Goal: Task Accomplishment & Management: Complete application form

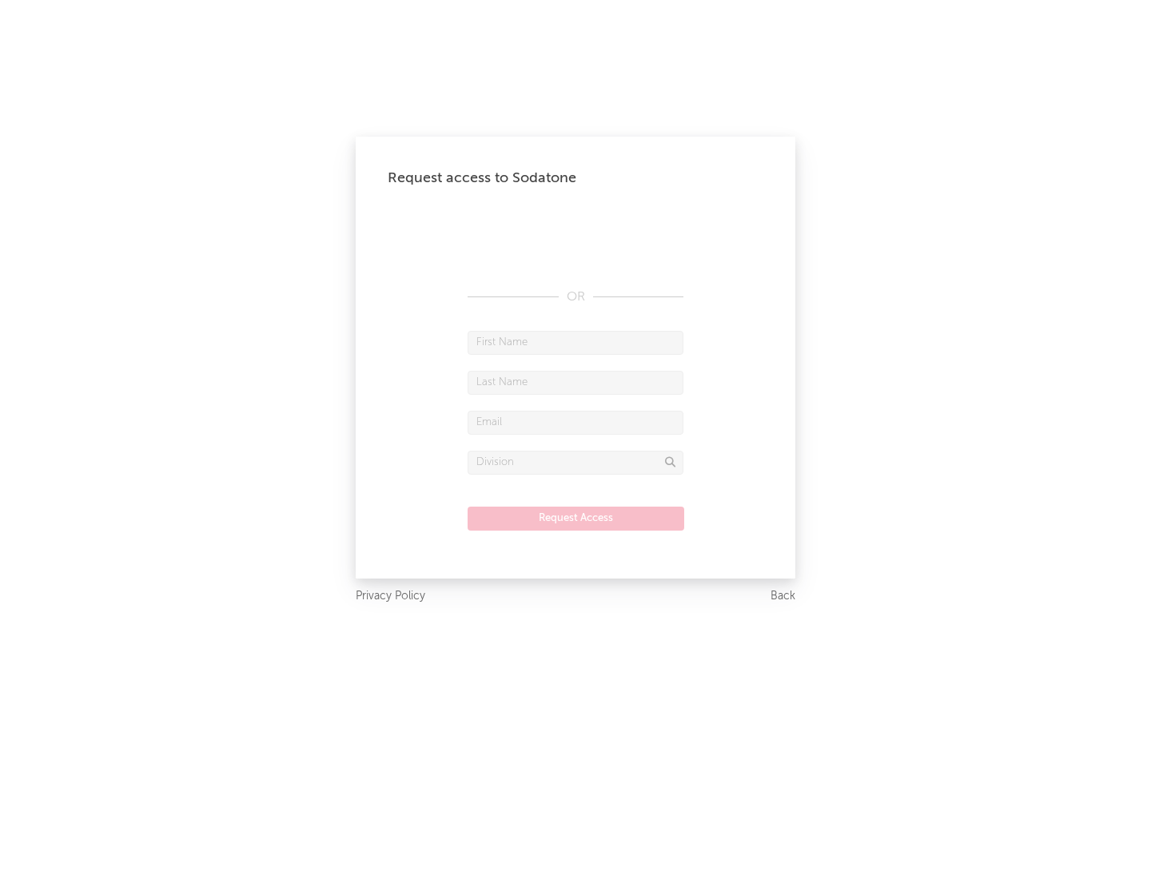
click at [575, 342] on input "text" at bounding box center [575, 343] width 216 height 24
type input "[PERSON_NAME]"
click at [575, 382] on input "text" at bounding box center [575, 383] width 216 height 24
type input "[PERSON_NAME]"
click at [575, 422] on input "text" at bounding box center [575, 423] width 216 height 24
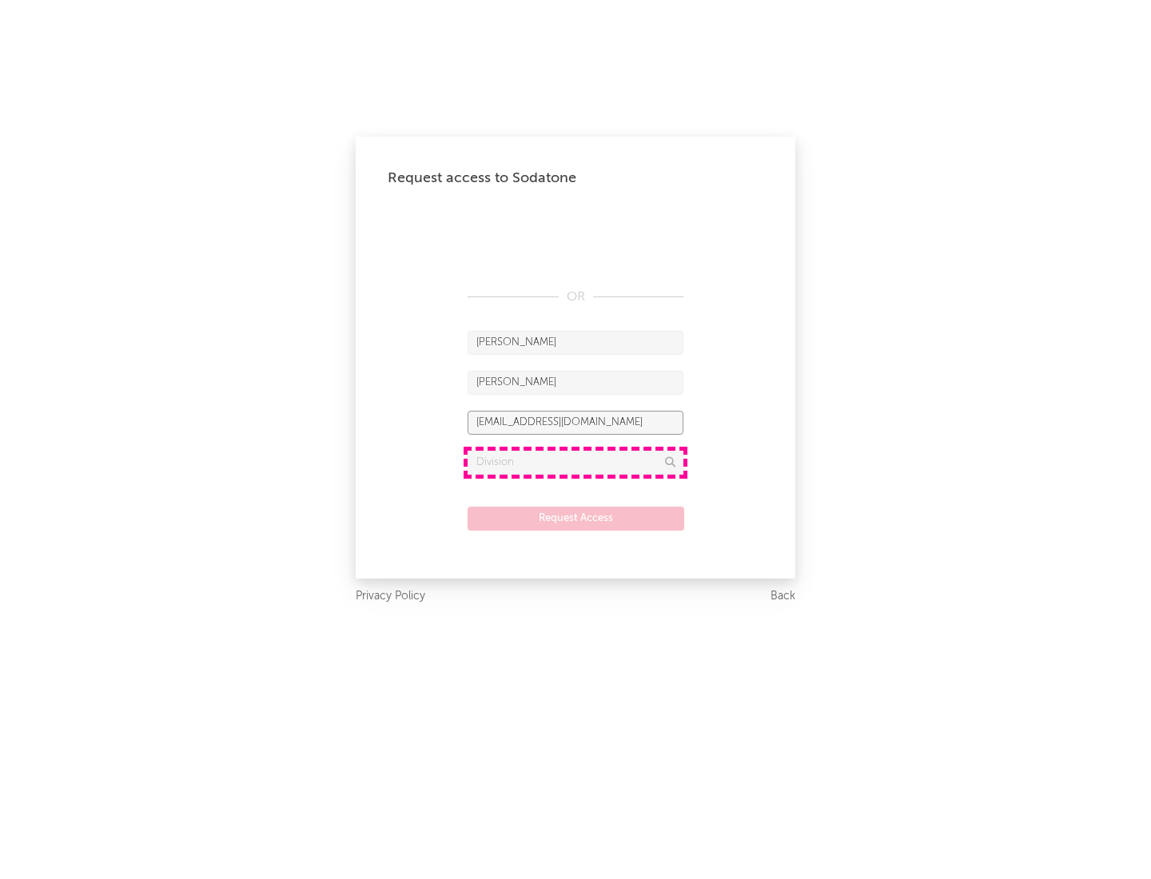
type input "[EMAIL_ADDRESS][DOMAIN_NAME]"
click at [575, 462] on input "text" at bounding box center [575, 463] width 216 height 24
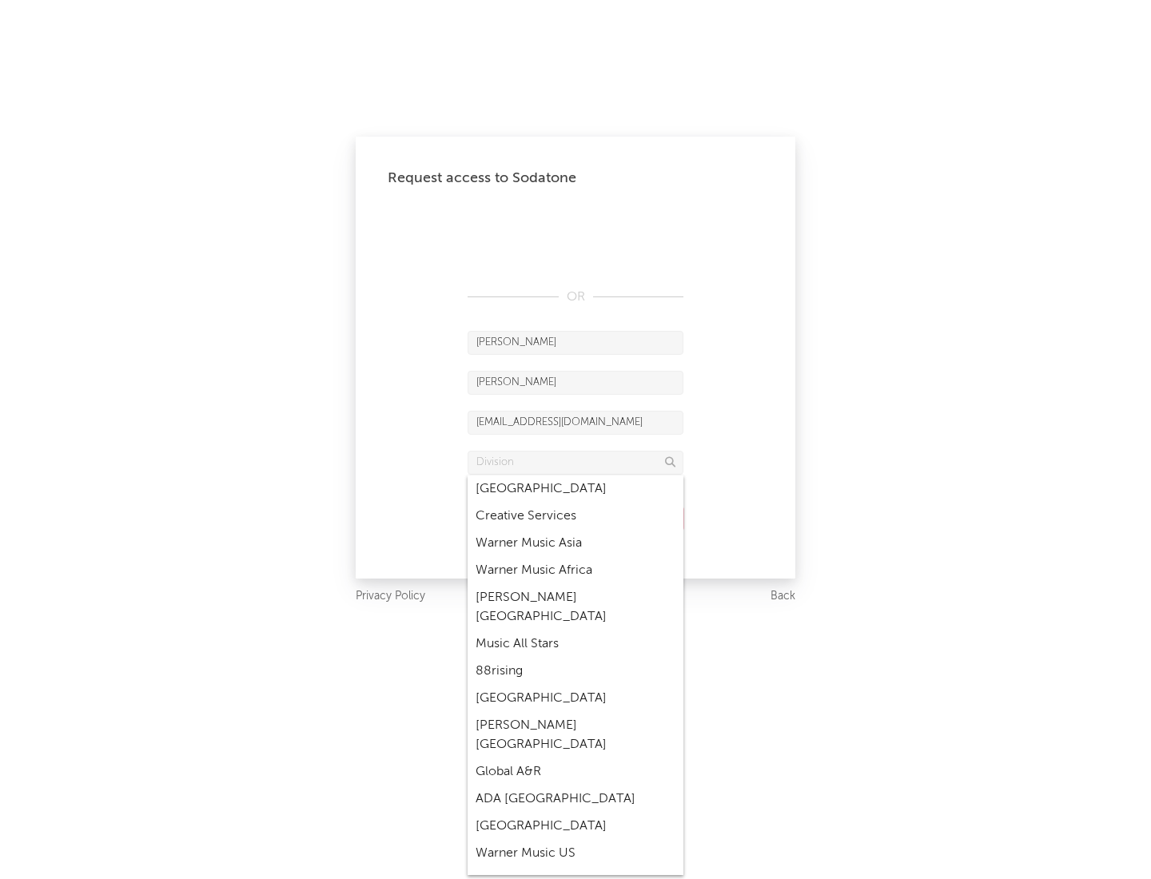
click at [575, 630] on div "Music All Stars" at bounding box center [575, 643] width 216 height 27
type input "Music All Stars"
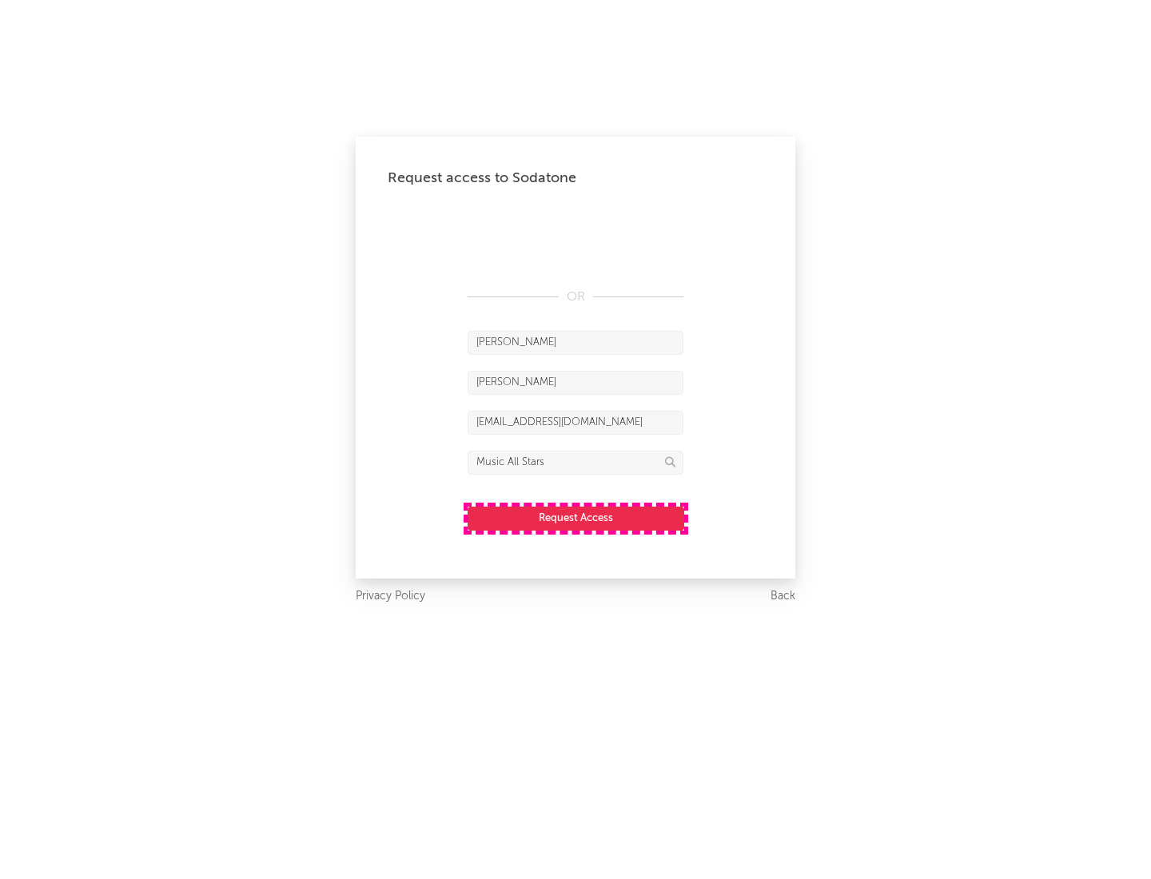
click at [575, 518] on button "Request Access" at bounding box center [575, 519] width 217 height 24
